Goal: Information Seeking & Learning: Learn about a topic

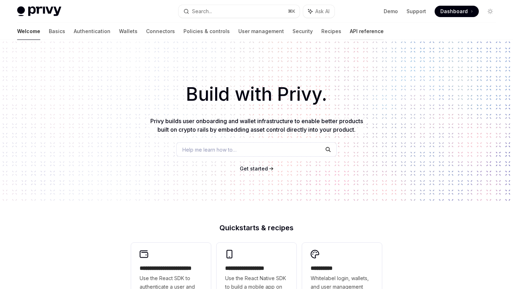
click at [350, 32] on link "API reference" at bounding box center [367, 31] width 34 height 17
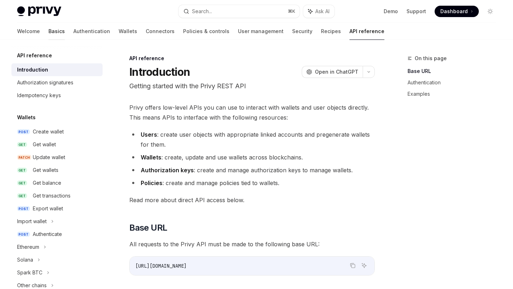
click at [48, 32] on link "Basics" at bounding box center [56, 31] width 16 height 17
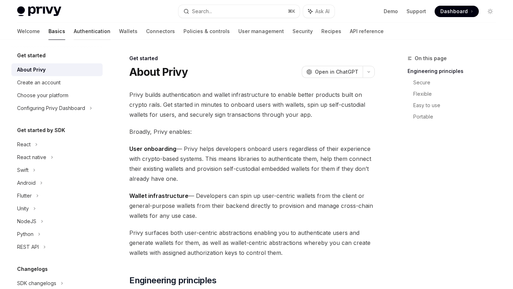
click at [74, 35] on link "Authentication" at bounding box center [92, 31] width 37 height 17
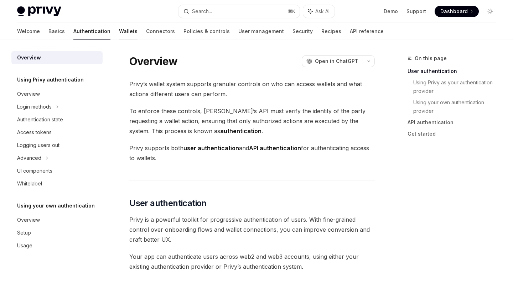
click at [119, 33] on link "Wallets" at bounding box center [128, 31] width 19 height 17
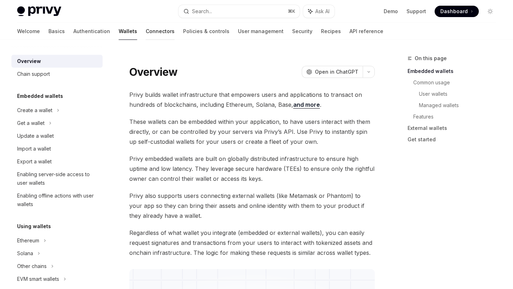
click at [146, 33] on link "Connectors" at bounding box center [160, 31] width 29 height 17
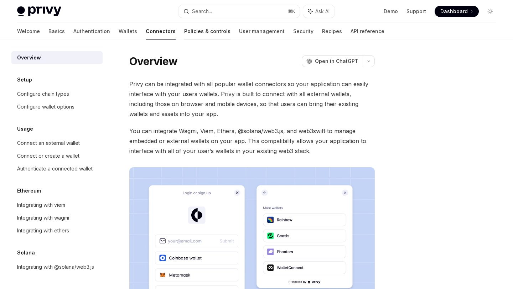
click at [184, 36] on link "Policies & controls" at bounding box center [207, 31] width 46 height 17
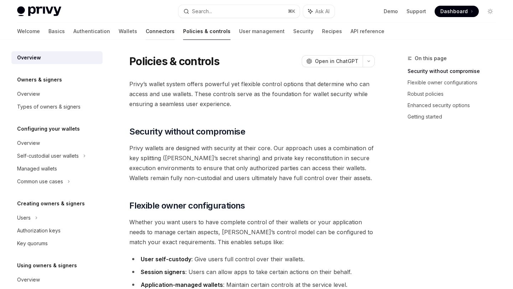
click at [146, 35] on link "Connectors" at bounding box center [160, 31] width 29 height 17
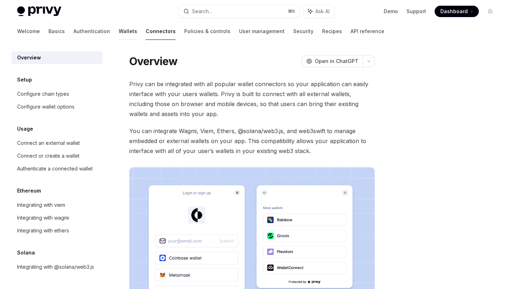
click at [119, 32] on link "Wallets" at bounding box center [128, 31] width 19 height 17
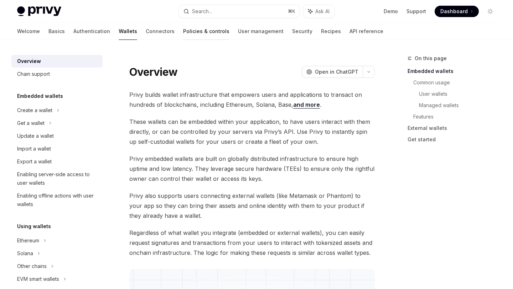
click at [183, 37] on link "Policies & controls" at bounding box center [206, 31] width 46 height 17
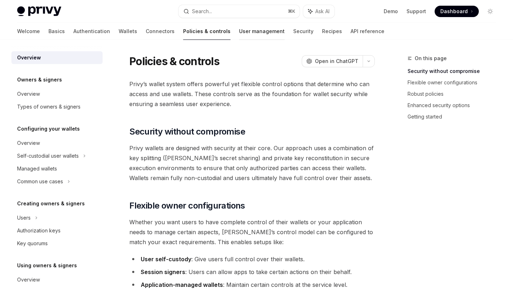
click at [239, 36] on link "User management" at bounding box center [262, 31] width 46 height 17
type textarea "*"
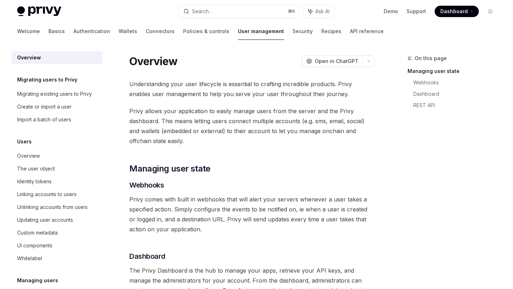
scroll to position [114, 0]
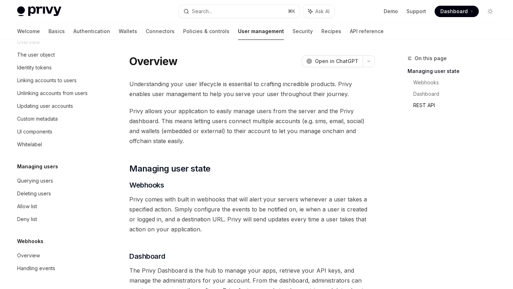
click at [427, 104] on link "REST API" at bounding box center [457, 105] width 88 height 11
